Goal: Task Accomplishment & Management: Use online tool/utility

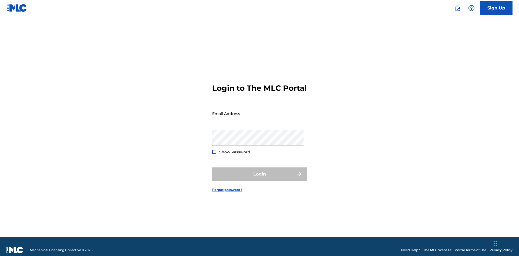
scroll to position [7, 0]
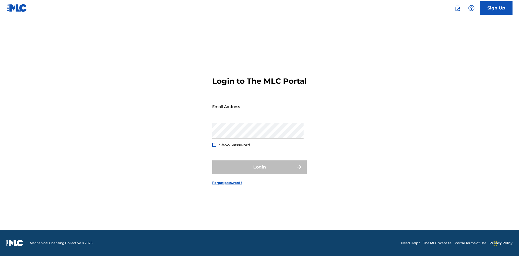
click at [258, 111] on input "Email Address" at bounding box center [257, 106] width 91 height 15
type input "Duke.McTesterson@gmail.com"
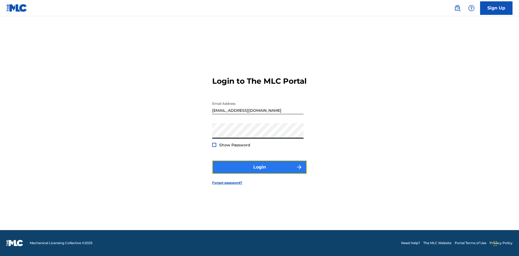
click at [260, 172] on button "Login" at bounding box center [259, 168] width 95 height 14
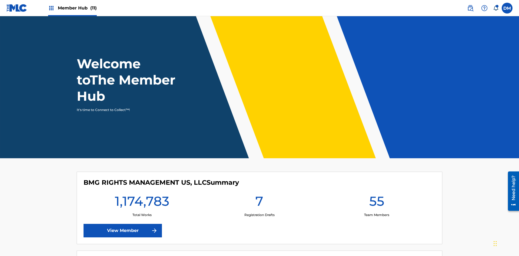
click at [72, 8] on span "Member Hub (11)" at bounding box center [77, 8] width 39 height 6
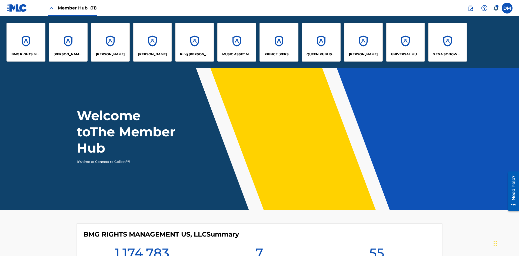
scroll to position [19, 0]
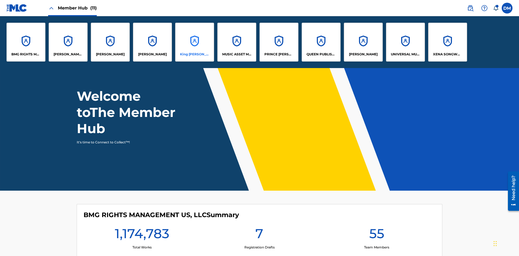
click at [195, 54] on p "King McTesterson" at bounding box center [194, 54] width 29 height 5
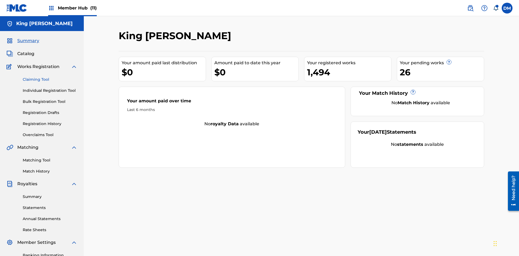
click at [50, 77] on link "Claiming Tool" at bounding box center [50, 80] width 55 height 6
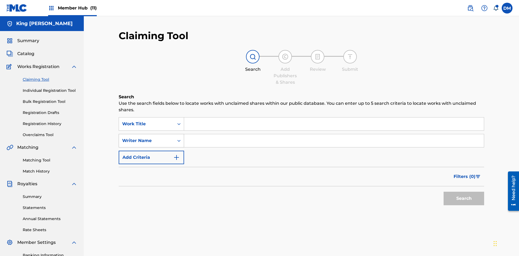
click at [147, 138] on div "Writer Name" at bounding box center [146, 141] width 49 height 6
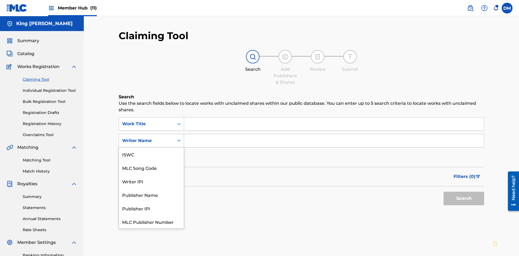
click at [151, 161] on div "MLC Song Code" at bounding box center [151, 168] width 65 height 14
click at [464, 192] on button "Search" at bounding box center [464, 199] width 41 height 14
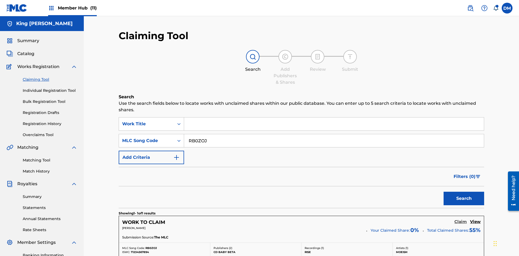
click at [461, 220] on h5 "Claim" at bounding box center [461, 222] width 12 height 5
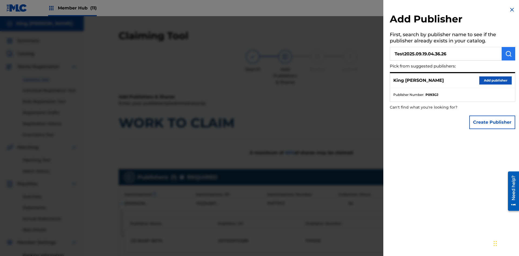
type input "Test2025.09.19.04.36.26"
click at [509, 54] on img "submit" at bounding box center [509, 54] width 6 height 6
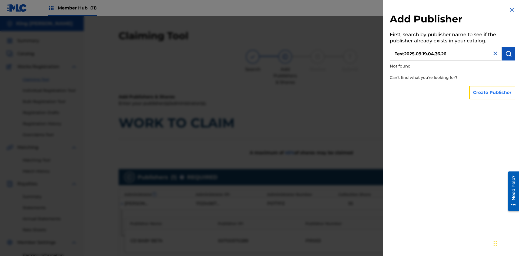
click at [493, 93] on button "Create Publisher" at bounding box center [493, 93] width 46 height 14
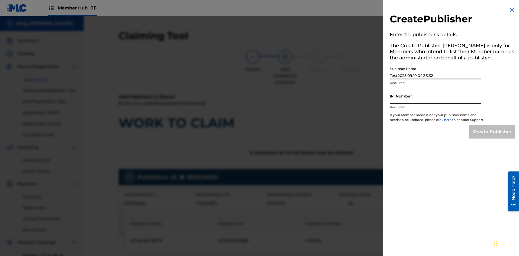
click at [436, 96] on input "IPI Number" at bounding box center [435, 95] width 91 height 15
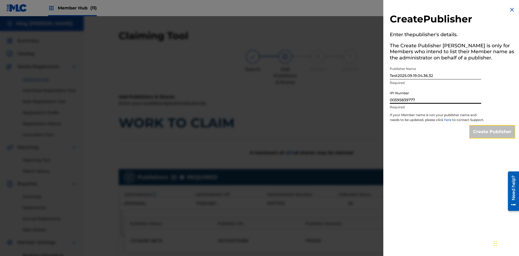
click at [493, 137] on input "Create Publisher" at bounding box center [493, 132] width 46 height 14
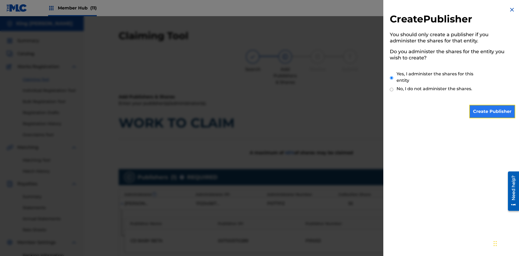
click at [493, 112] on input "Create Publisher" at bounding box center [493, 112] width 46 height 14
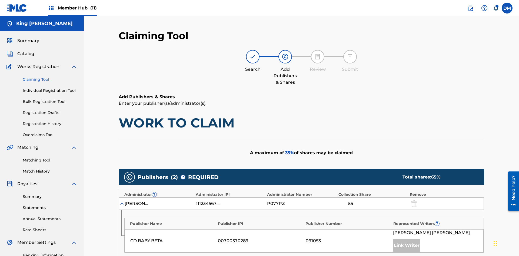
type input "10"
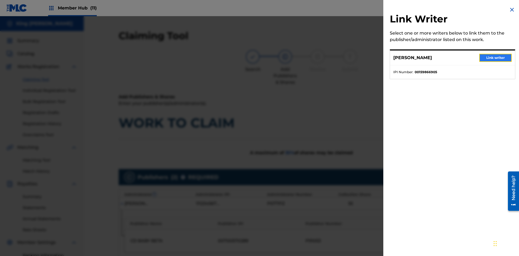
click at [496, 58] on button "Link writer" at bounding box center [496, 58] width 32 height 8
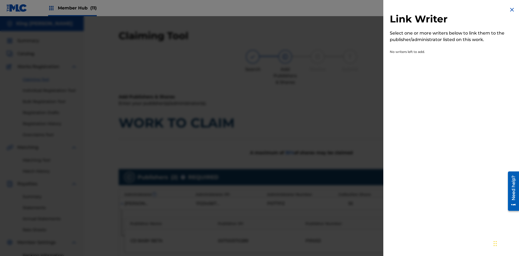
click at [512, 10] on img at bounding box center [512, 9] width 6 height 6
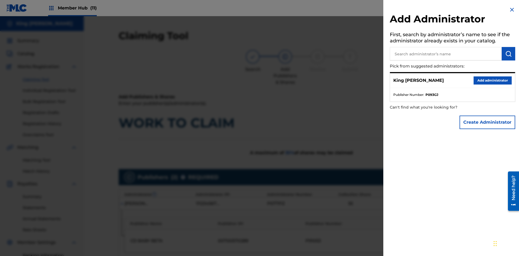
click at [446, 54] on input "text" at bounding box center [446, 54] width 112 height 14
type input "Test2025.09.19.04.36.57"
click at [509, 54] on img "submit" at bounding box center [509, 54] width 6 height 6
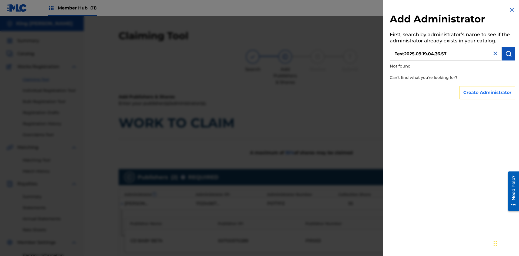
click at [488, 93] on button "Create Administrator" at bounding box center [488, 93] width 56 height 14
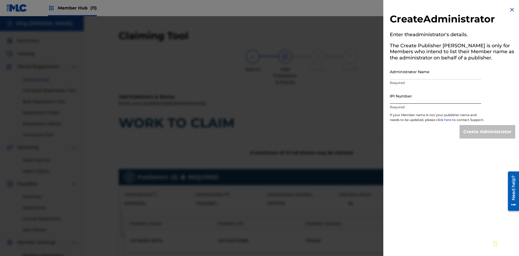
click at [436, 72] on input "Administrator Name" at bounding box center [435, 71] width 91 height 15
click at [436, 96] on input "IPI Number" at bounding box center [435, 95] width 91 height 15
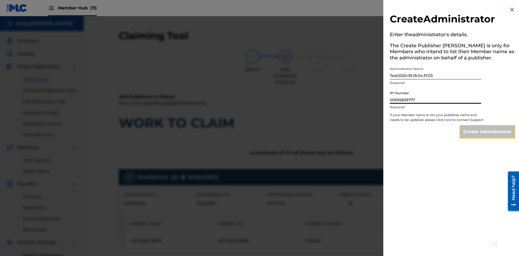
click at [488, 137] on input "Create Administrator" at bounding box center [488, 132] width 56 height 14
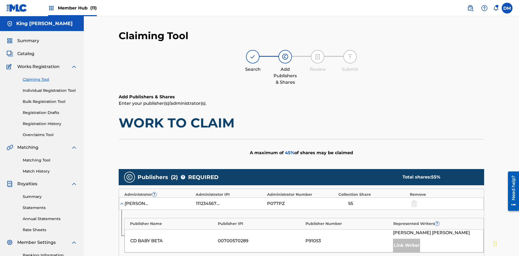
type input "10"
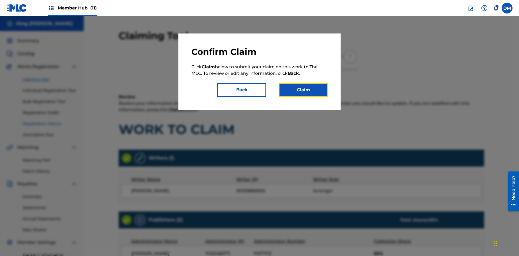
click at [304, 90] on button "Claim" at bounding box center [303, 90] width 49 height 14
click at [50, 121] on link "Registration History" at bounding box center [50, 124] width 55 height 6
